Goal: Obtain resource: Obtain resource

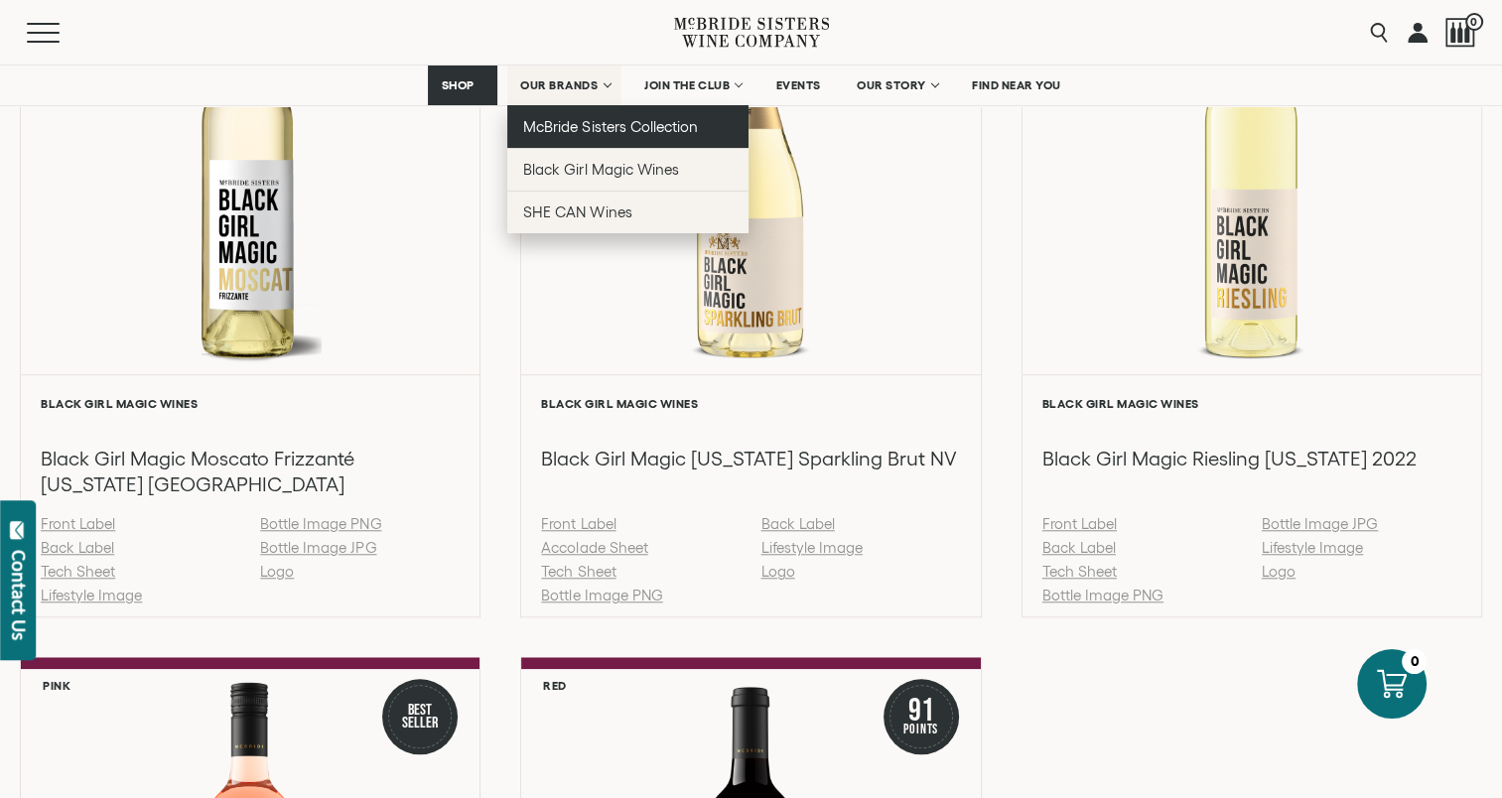
click at [571, 123] on span "McBride Sisters Collection" at bounding box center [610, 126] width 175 height 17
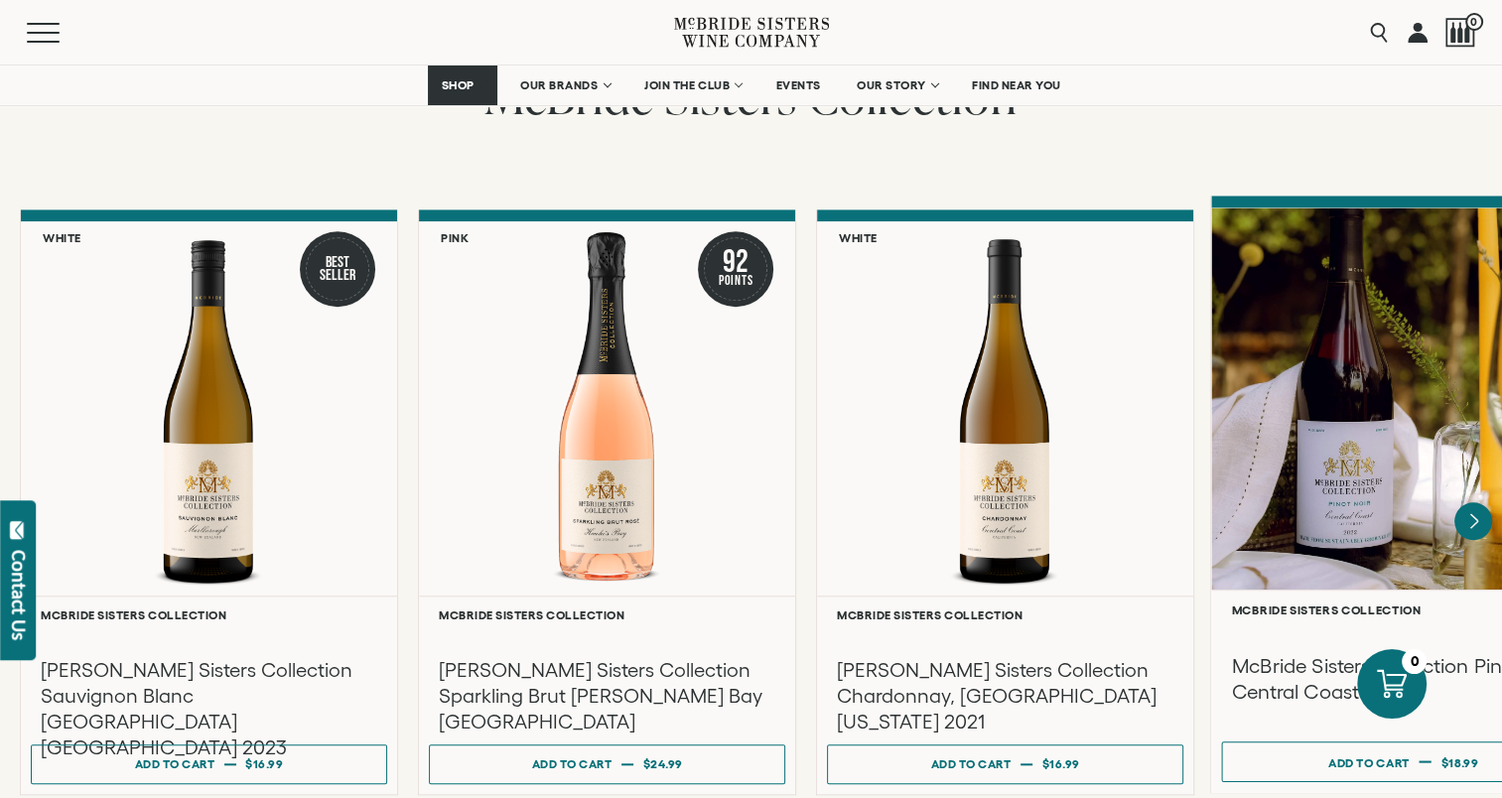
scroll to position [1986, 0]
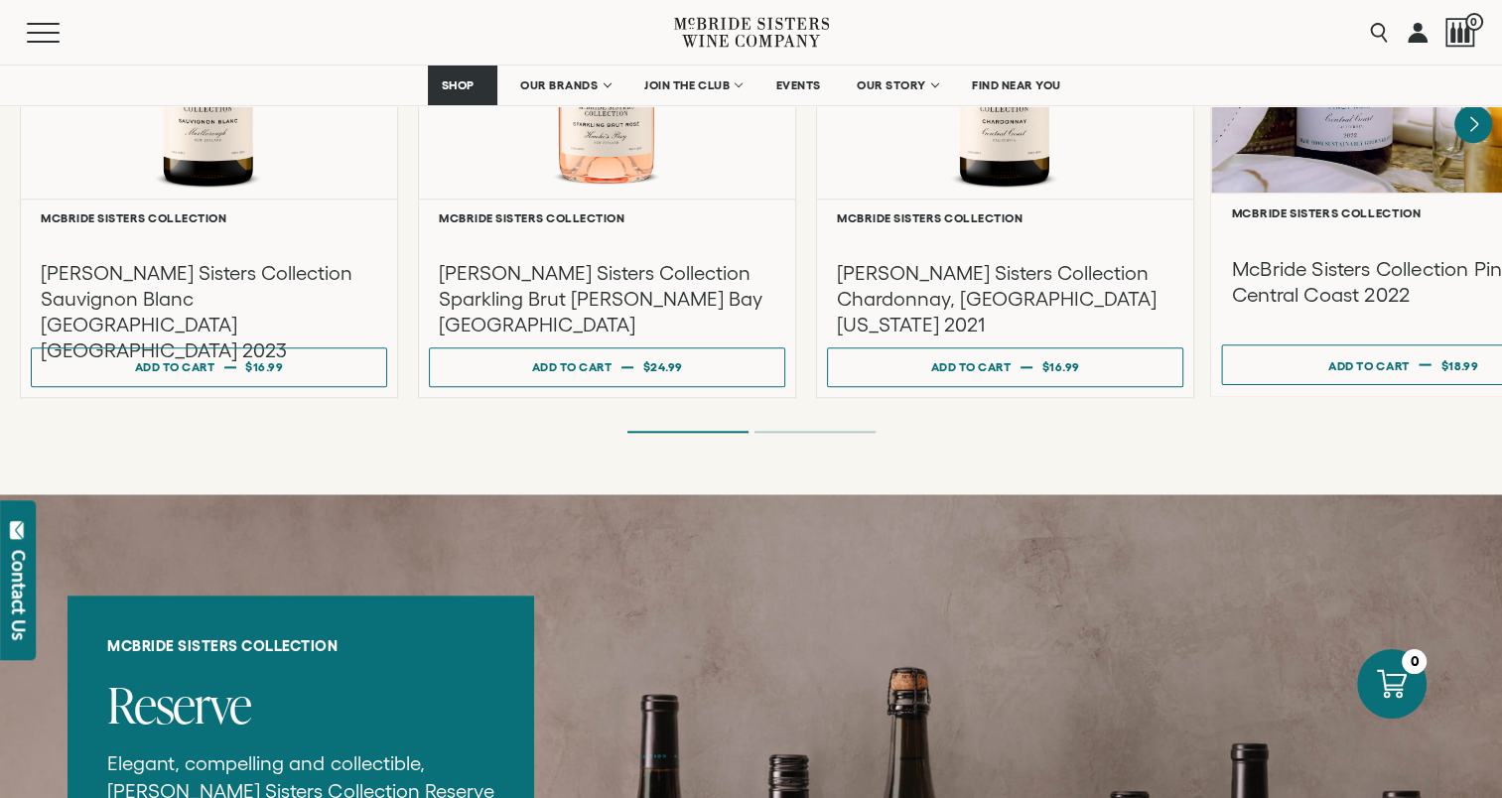
click at [1381, 140] on div at bounding box center [1403, 1] width 384 height 382
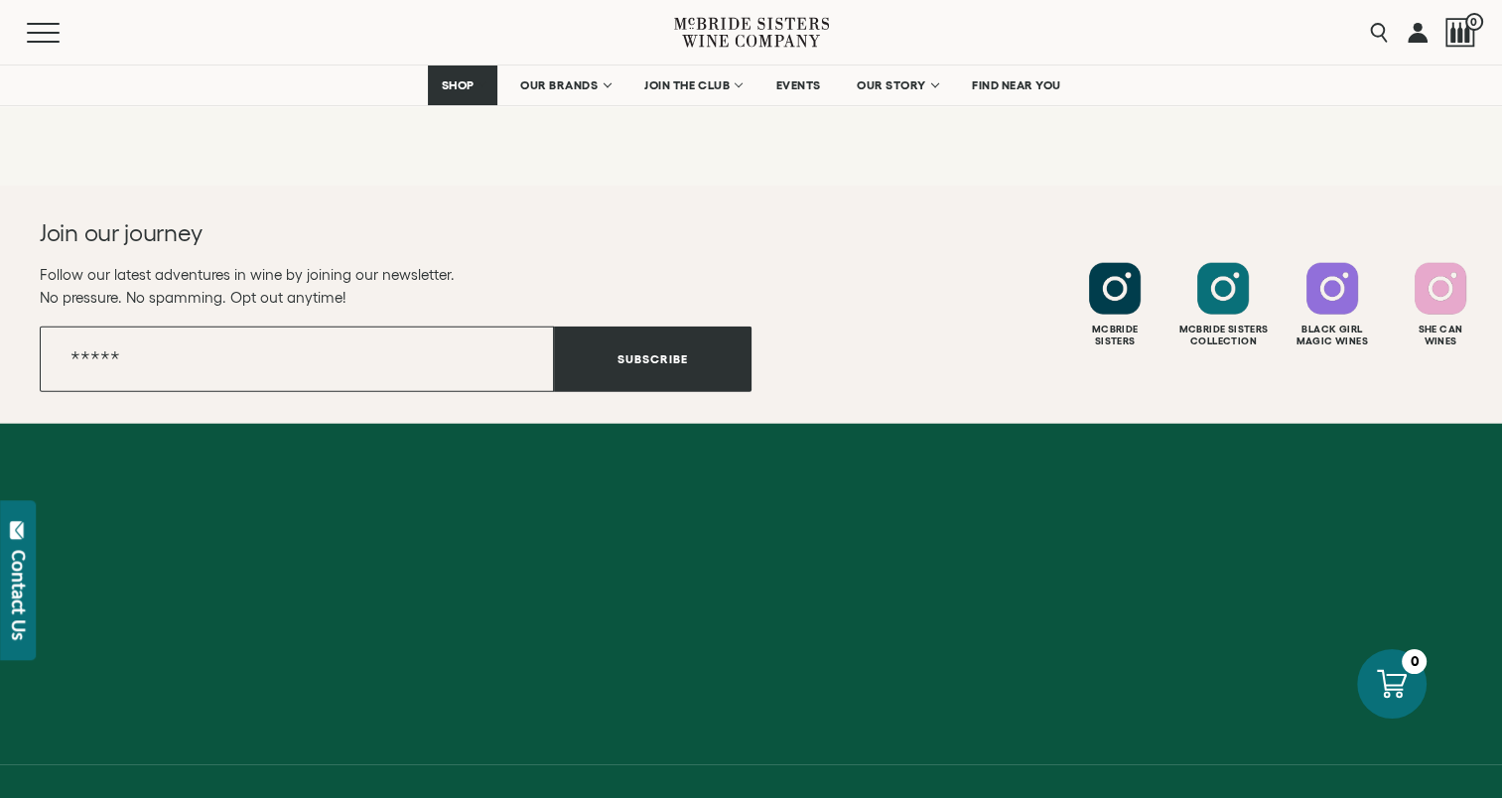
scroll to position [5020, 0]
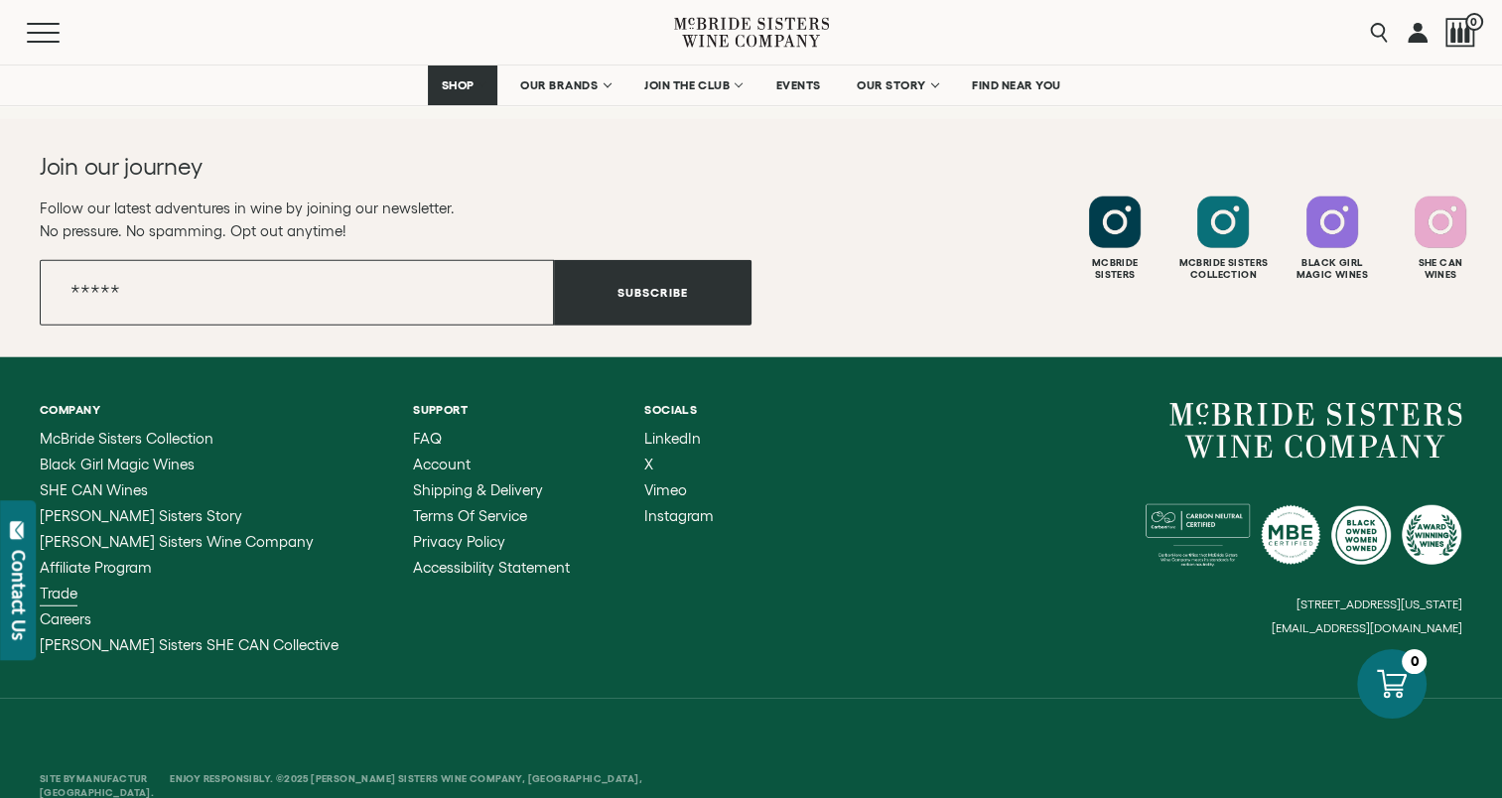
click at [59, 585] on span "Trade" at bounding box center [59, 593] width 38 height 17
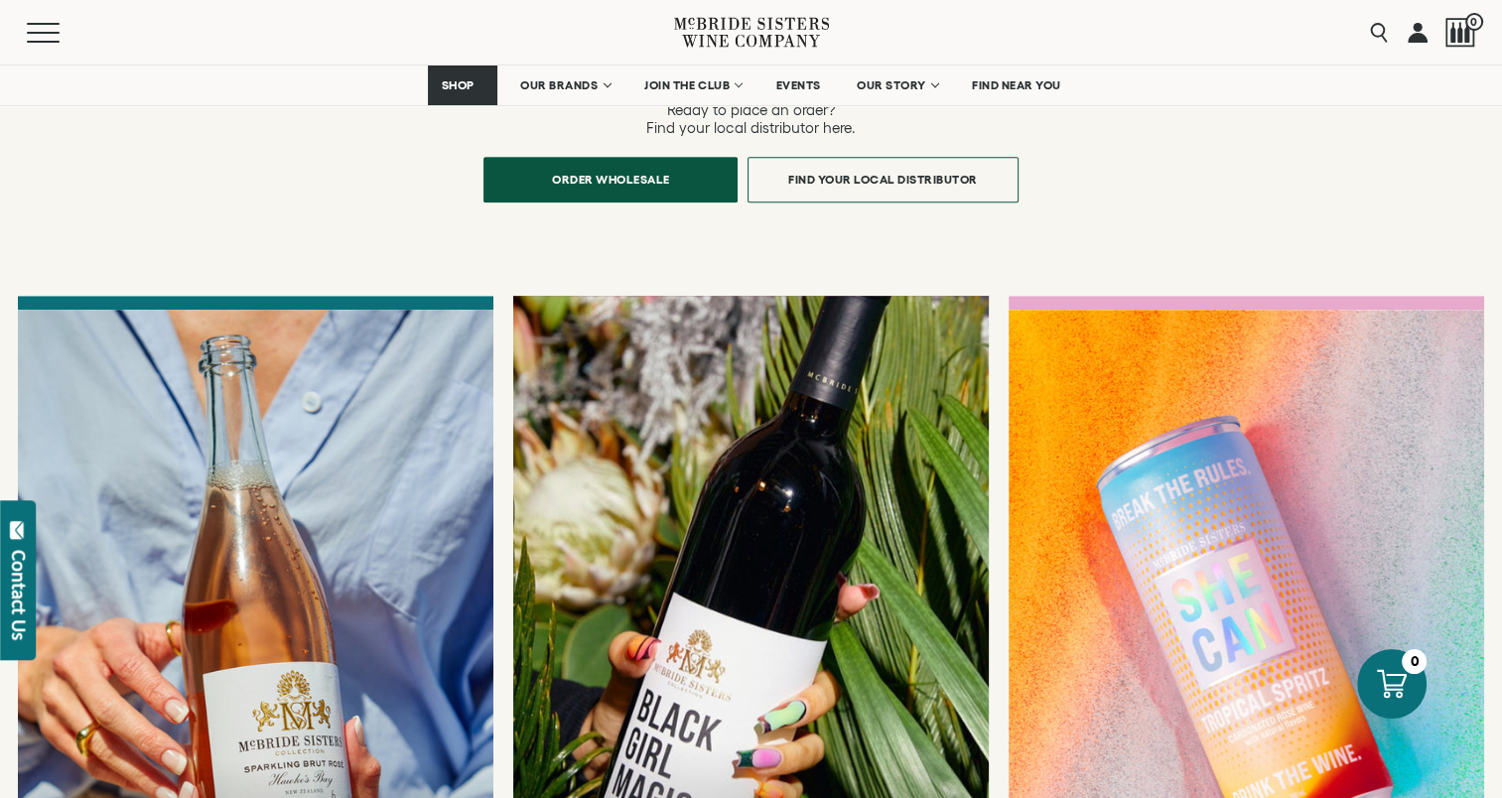
scroll to position [1986, 0]
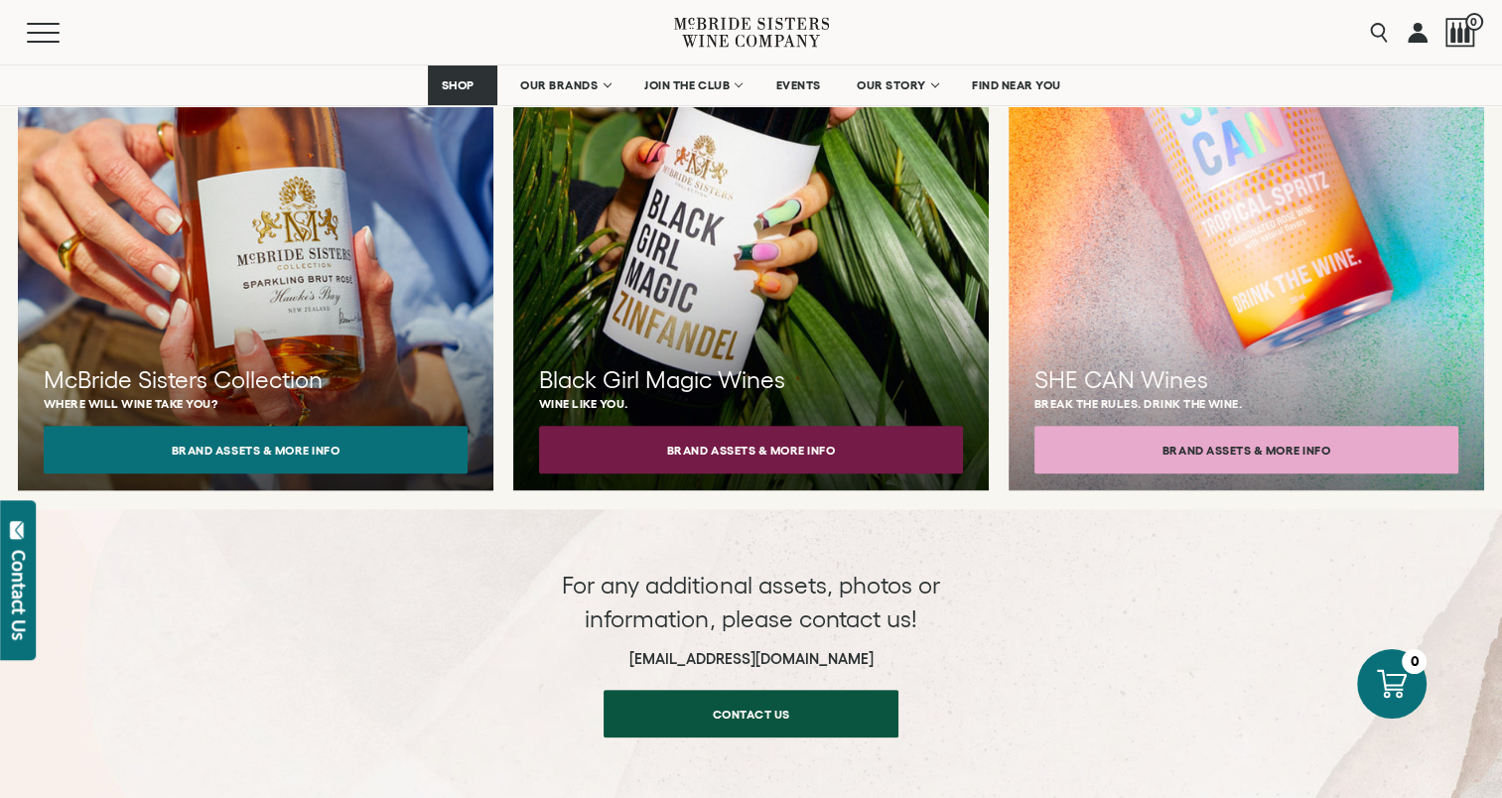
click at [259, 241] on div at bounding box center [255, 153] width 523 height 746
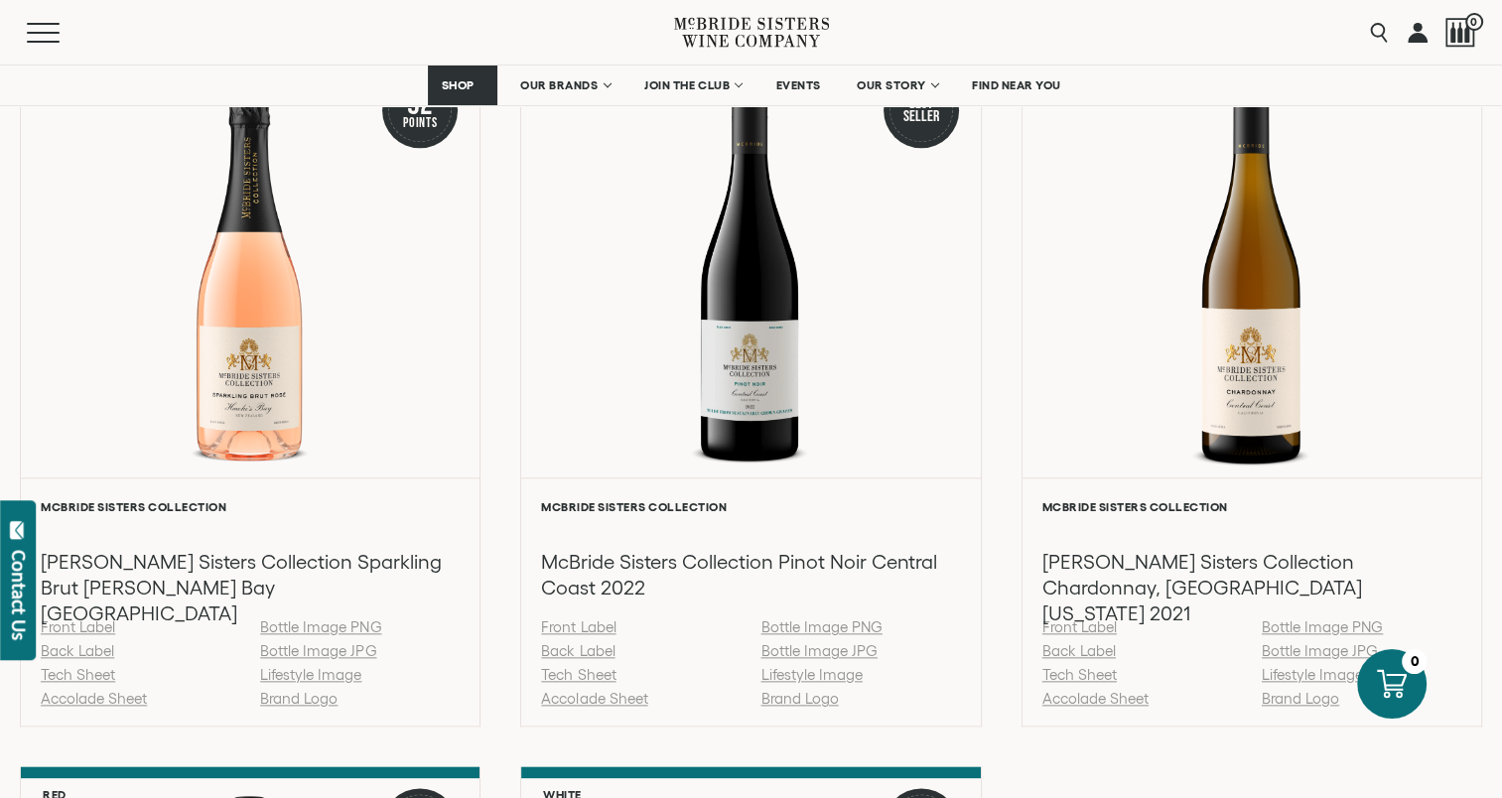
scroll to position [2085, 0]
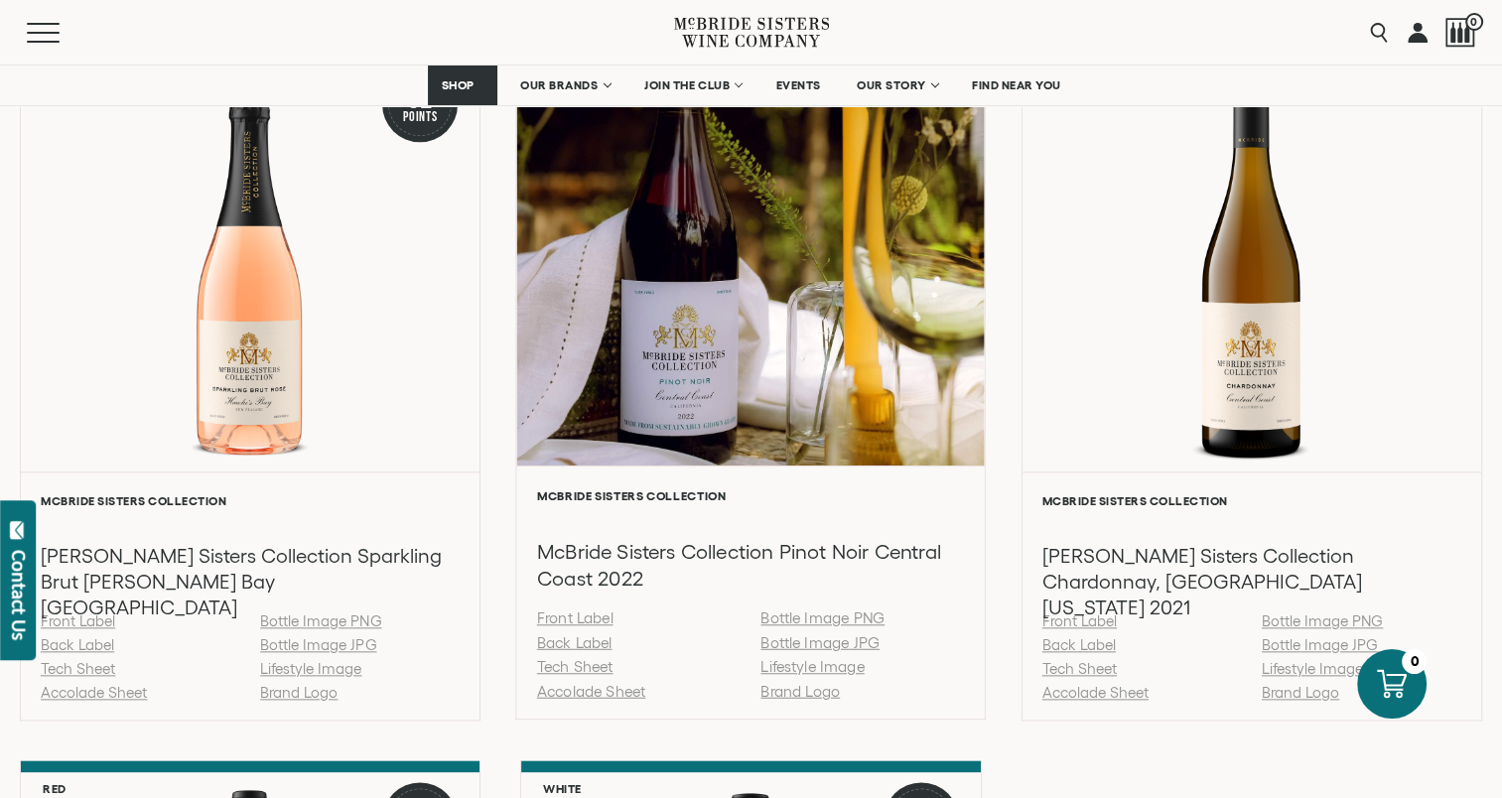
click at [592, 641] on link "Back Label" at bounding box center [574, 641] width 75 height 17
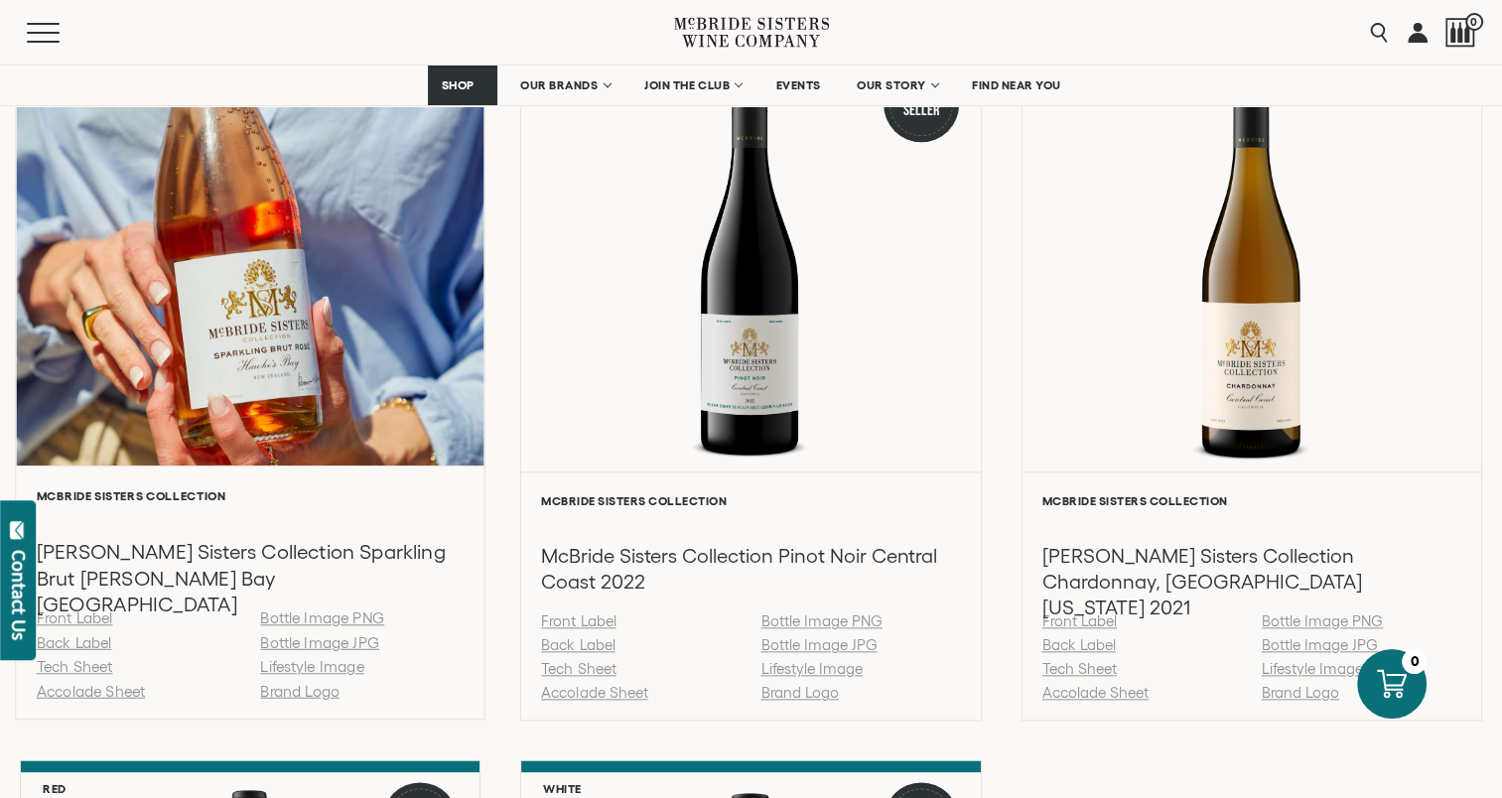
drag, startPoint x: 87, startPoint y: 642, endPoint x: 209, endPoint y: 647, distance: 121.2
click at [87, 642] on link "Back Label" at bounding box center [74, 641] width 75 height 17
